Goal: Transaction & Acquisition: Download file/media

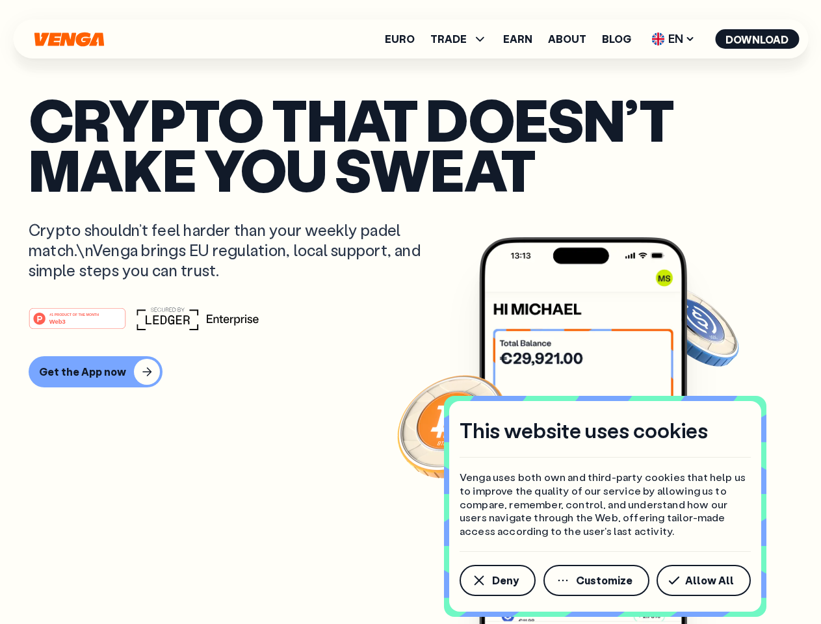
click at [410, 312] on div "#1 PRODUCT OF THE MONTH Web3" at bounding box center [411, 318] width 764 height 23
click at [497, 581] on span "Deny" at bounding box center [505, 580] width 27 height 10
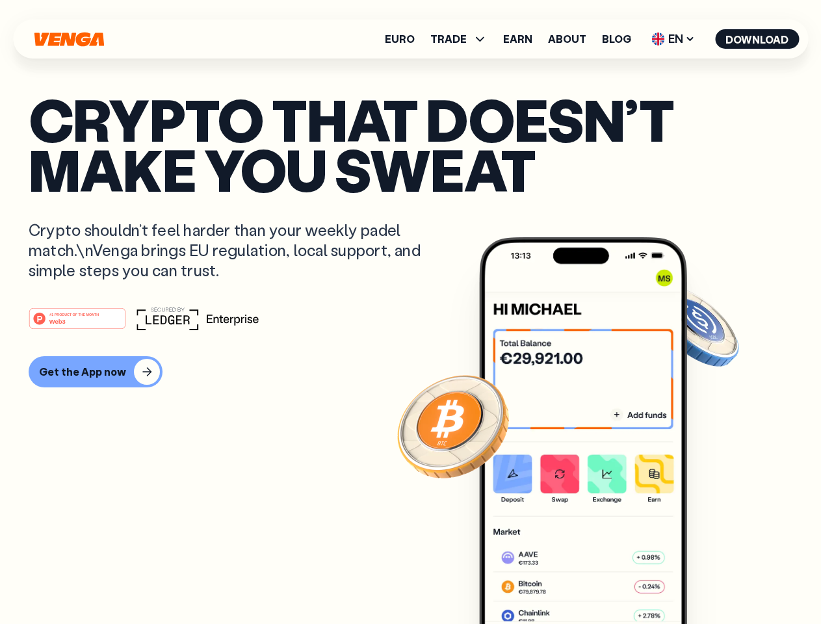
click at [597, 581] on img at bounding box center [583, 455] width 208 height 436
click at [706, 581] on article "Crypto that doesn’t make you sweat Crypto shouldn’t feel harder than your weekl…" at bounding box center [411, 338] width 764 height 488
click at [463, 39] on span "TRADE" at bounding box center [448, 39] width 36 height 10
click at [673, 39] on span "EN" at bounding box center [673, 39] width 53 height 21
click at [757, 39] on button "Download" at bounding box center [757, 39] width 84 height 20
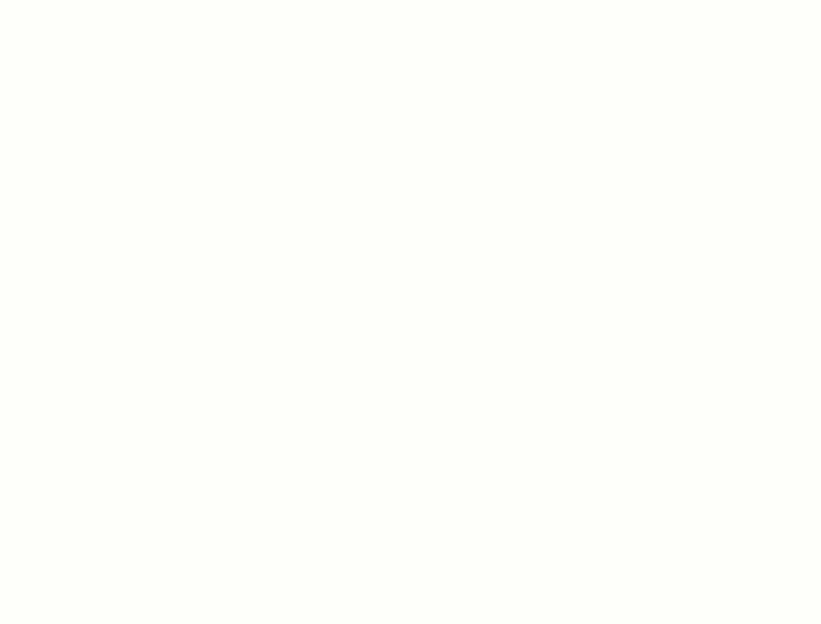
click at [410, 0] on html "This website uses cookies Venga uses both own and third-party cookies that help…" at bounding box center [410, 0] width 821 height 0
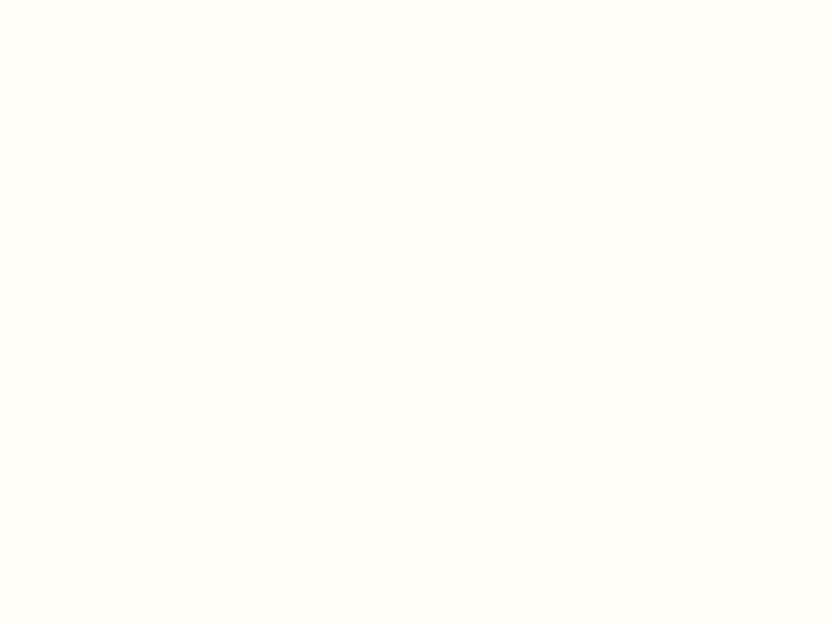
click at [94, 0] on html "This website uses cookies Venga uses both own and third-party cookies that help…" at bounding box center [416, 0] width 832 height 0
click at [79, 0] on html "This website uses cookies Venga uses both own and third-party cookies that help…" at bounding box center [416, 0] width 832 height 0
